Goal: Find specific page/section: Find specific page/section

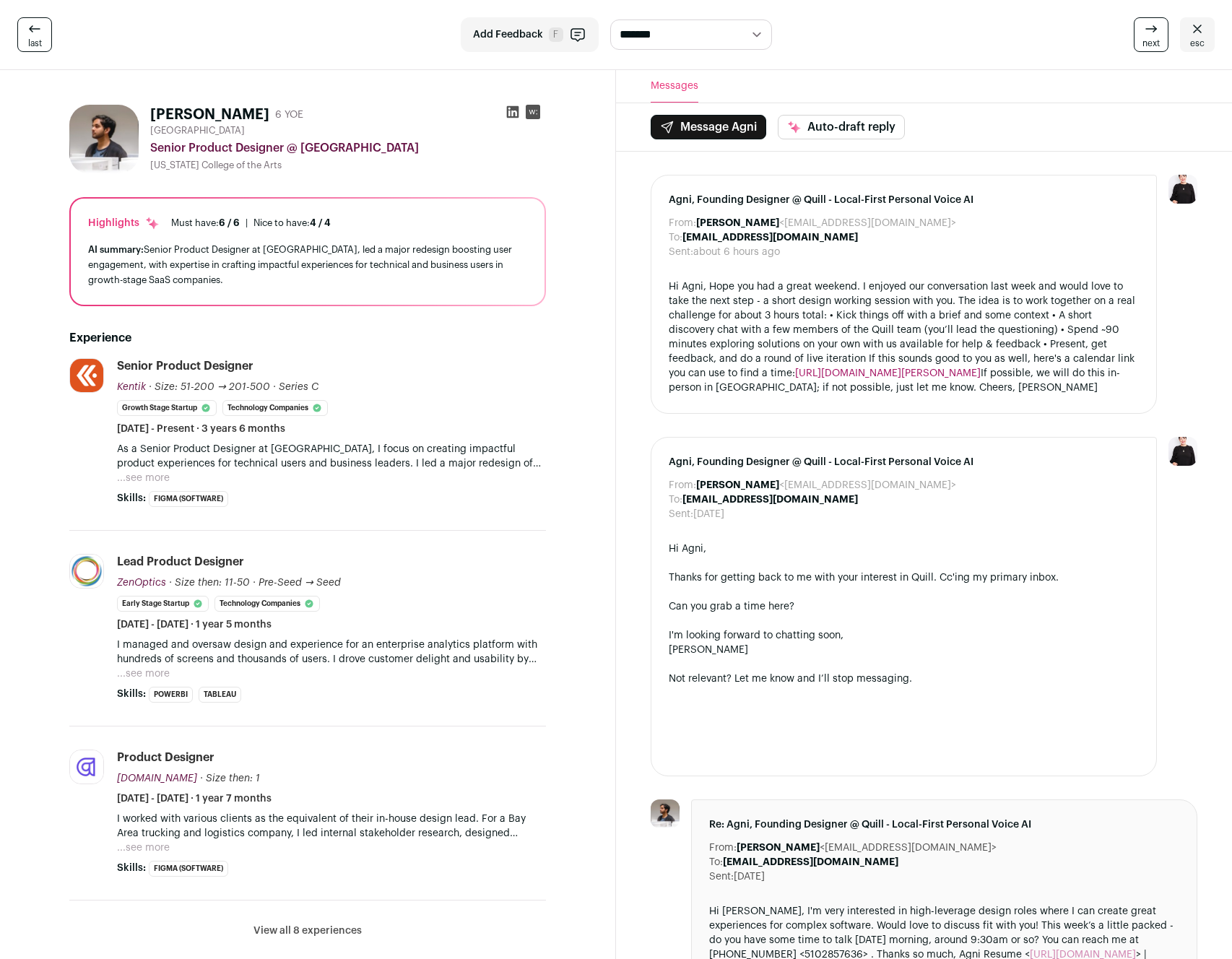
click at [1209, 39] on link "esc" at bounding box center [1197, 35] width 35 height 35
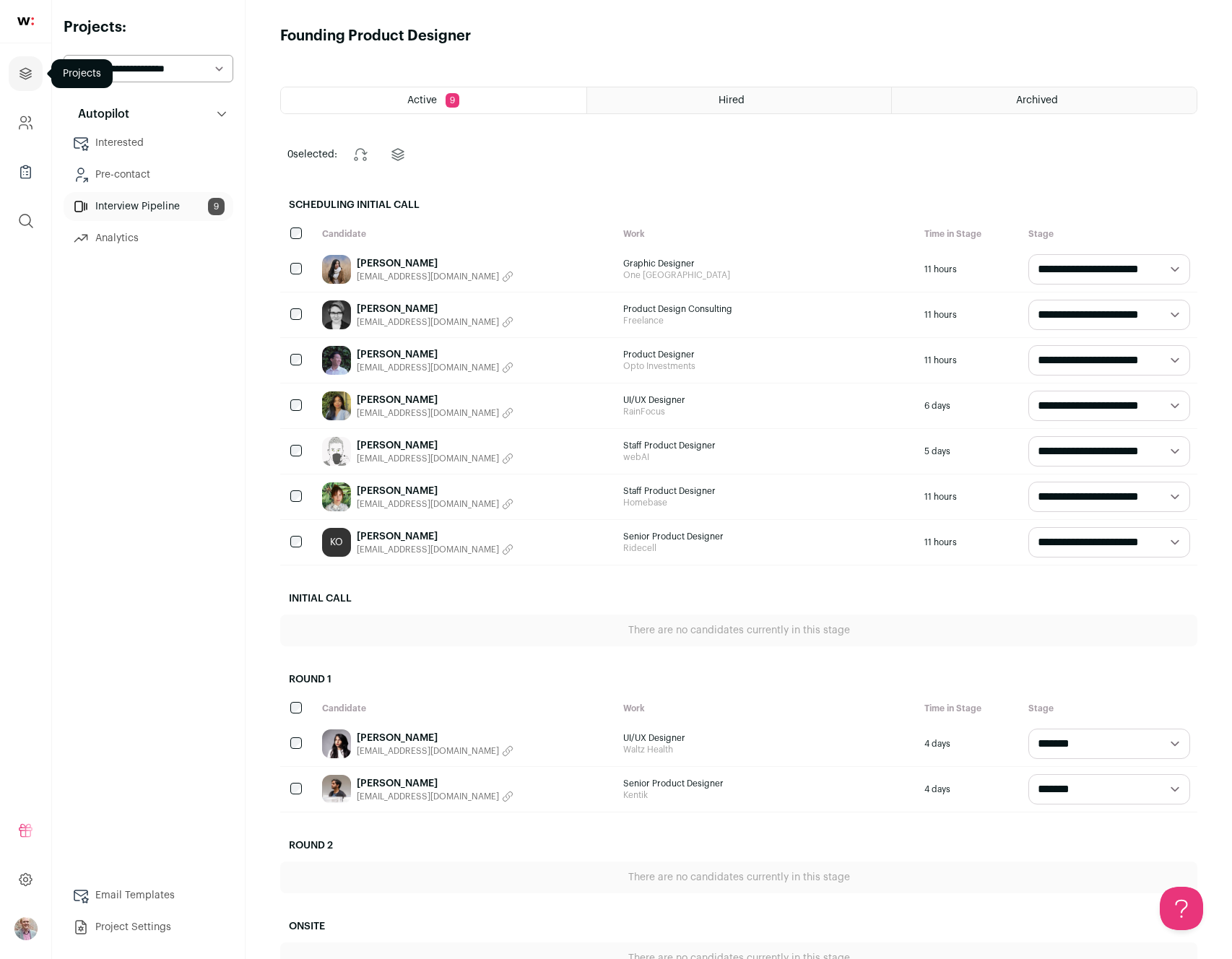
click at [32, 73] on icon "Projects" at bounding box center [25, 74] width 17 height 17
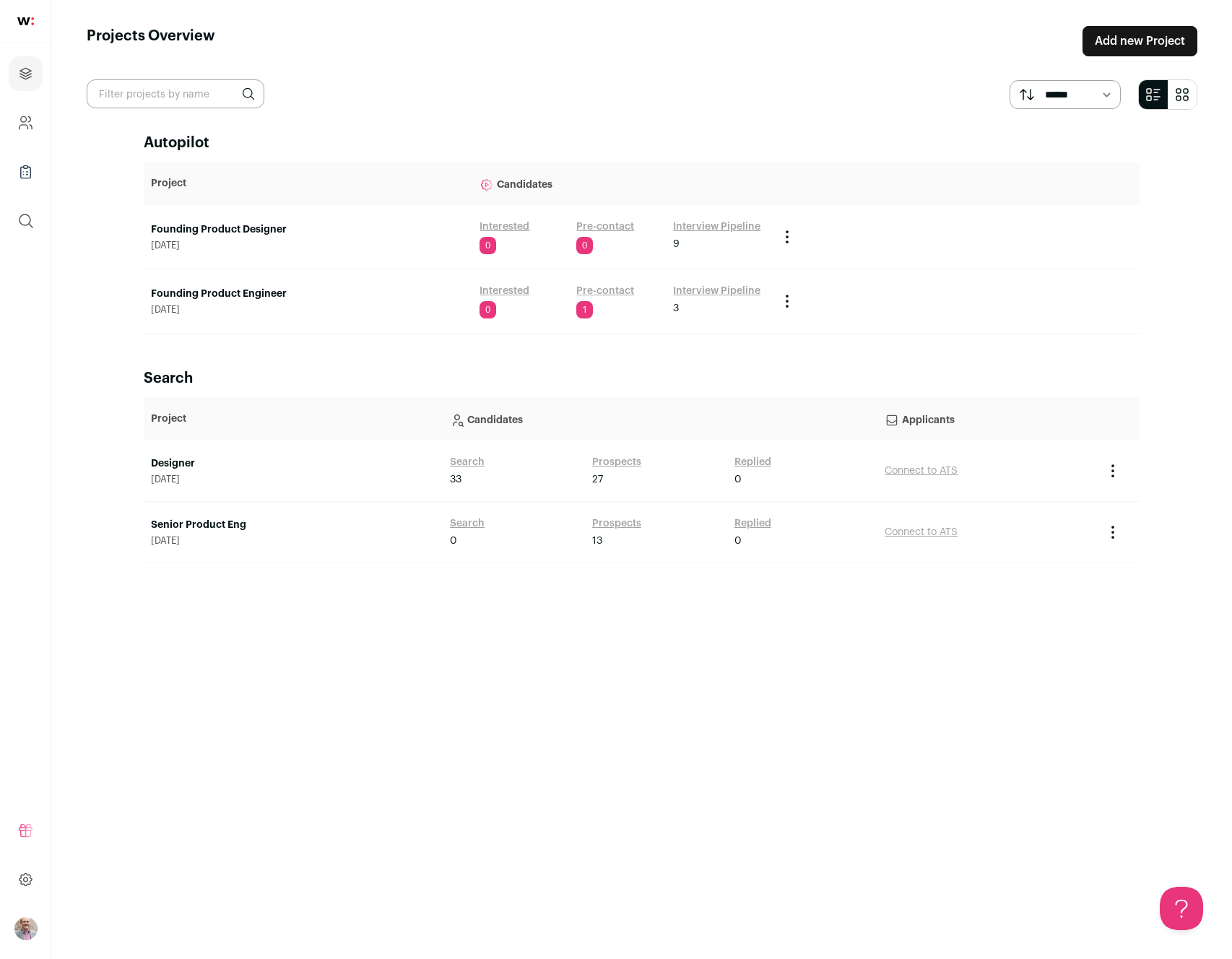
click at [604, 291] on link "Pre-contact" at bounding box center [605, 291] width 58 height 14
